Goal: Navigation & Orientation: Find specific page/section

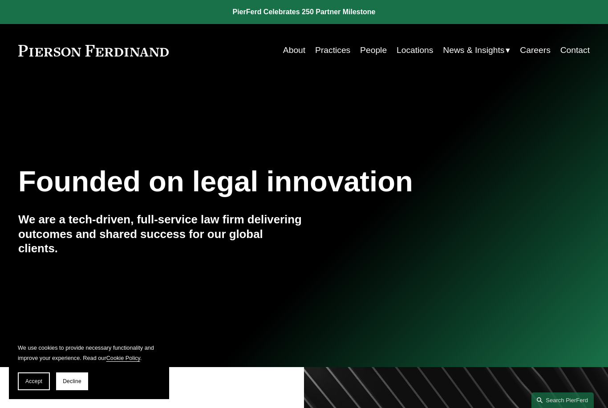
click at [371, 51] on link "People" at bounding box center [373, 50] width 27 height 17
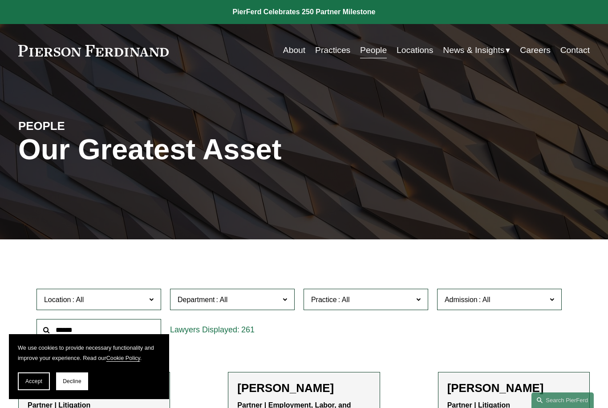
click at [409, 52] on link "Locations" at bounding box center [415, 50] width 37 height 17
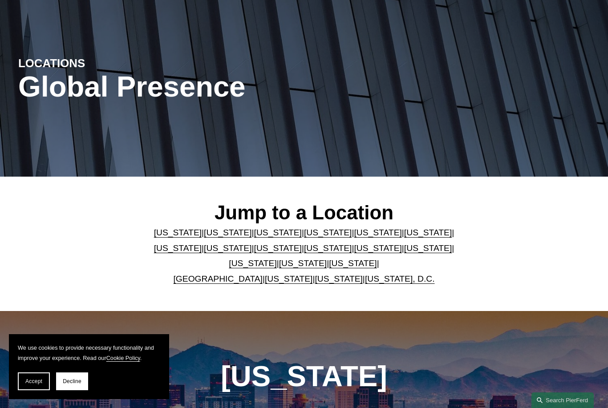
scroll to position [66, 0]
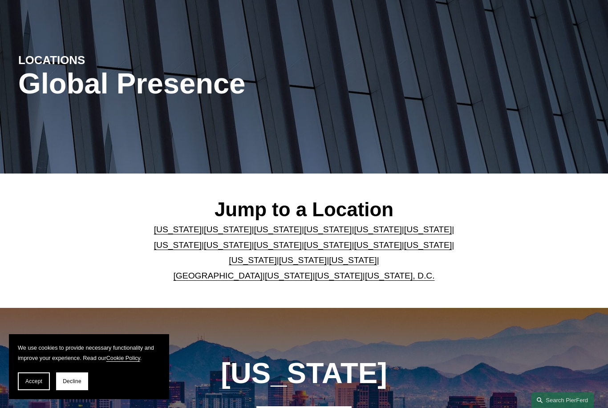
click at [220, 281] on link "United Kingdom" at bounding box center [218, 275] width 90 height 9
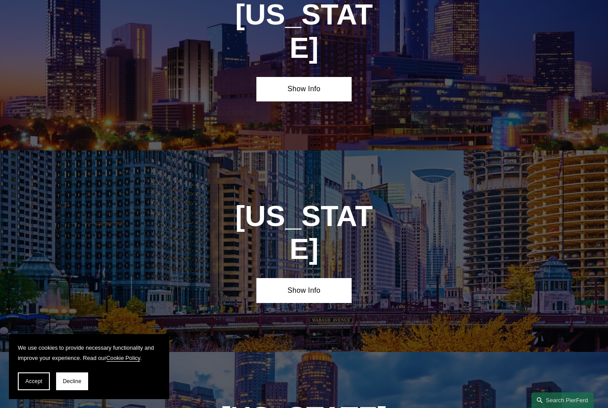
scroll to position [2993, 0]
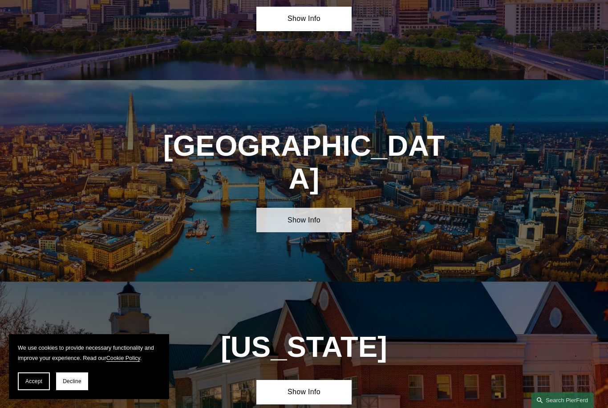
click at [303, 208] on link "Show Info" at bounding box center [304, 220] width 95 height 24
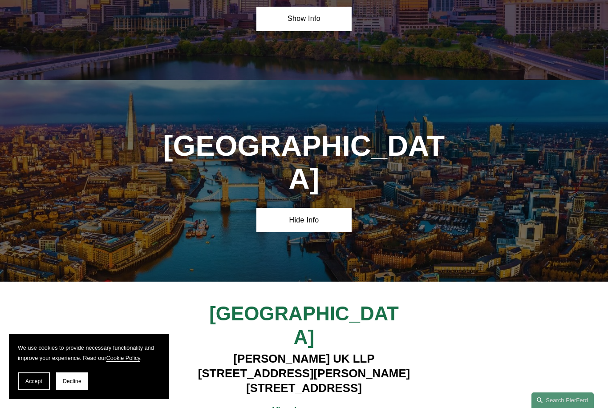
click at [298, 406] on strong "View Lawyers" at bounding box center [301, 410] width 56 height 9
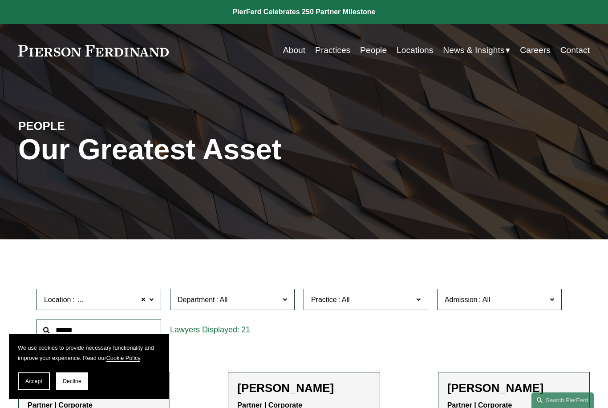
click at [291, 50] on link "About" at bounding box center [294, 50] width 22 height 17
